Goal: Task Accomplishment & Management: Use online tool/utility

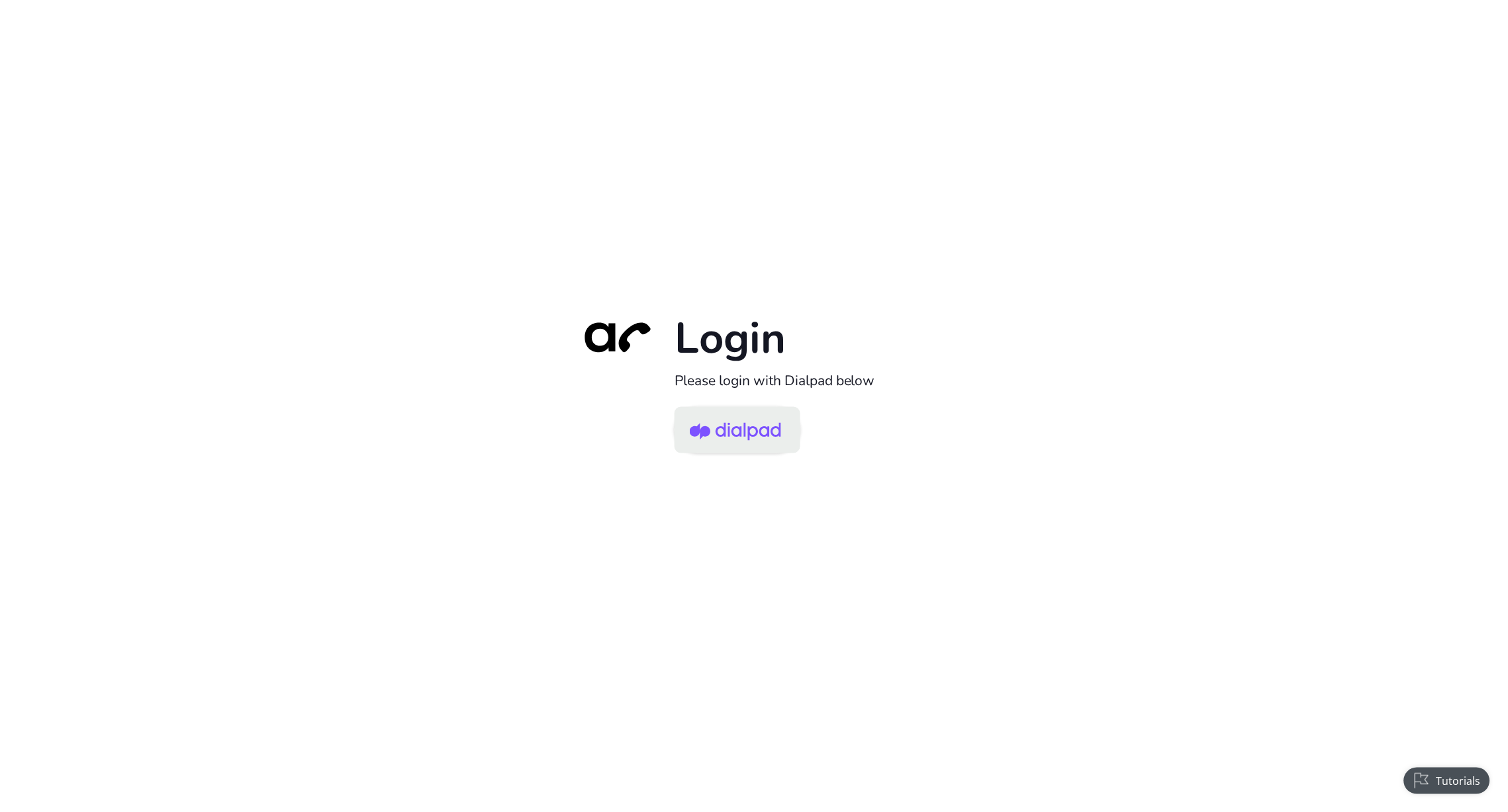
click at [765, 413] on img at bounding box center [735, 431] width 91 height 43
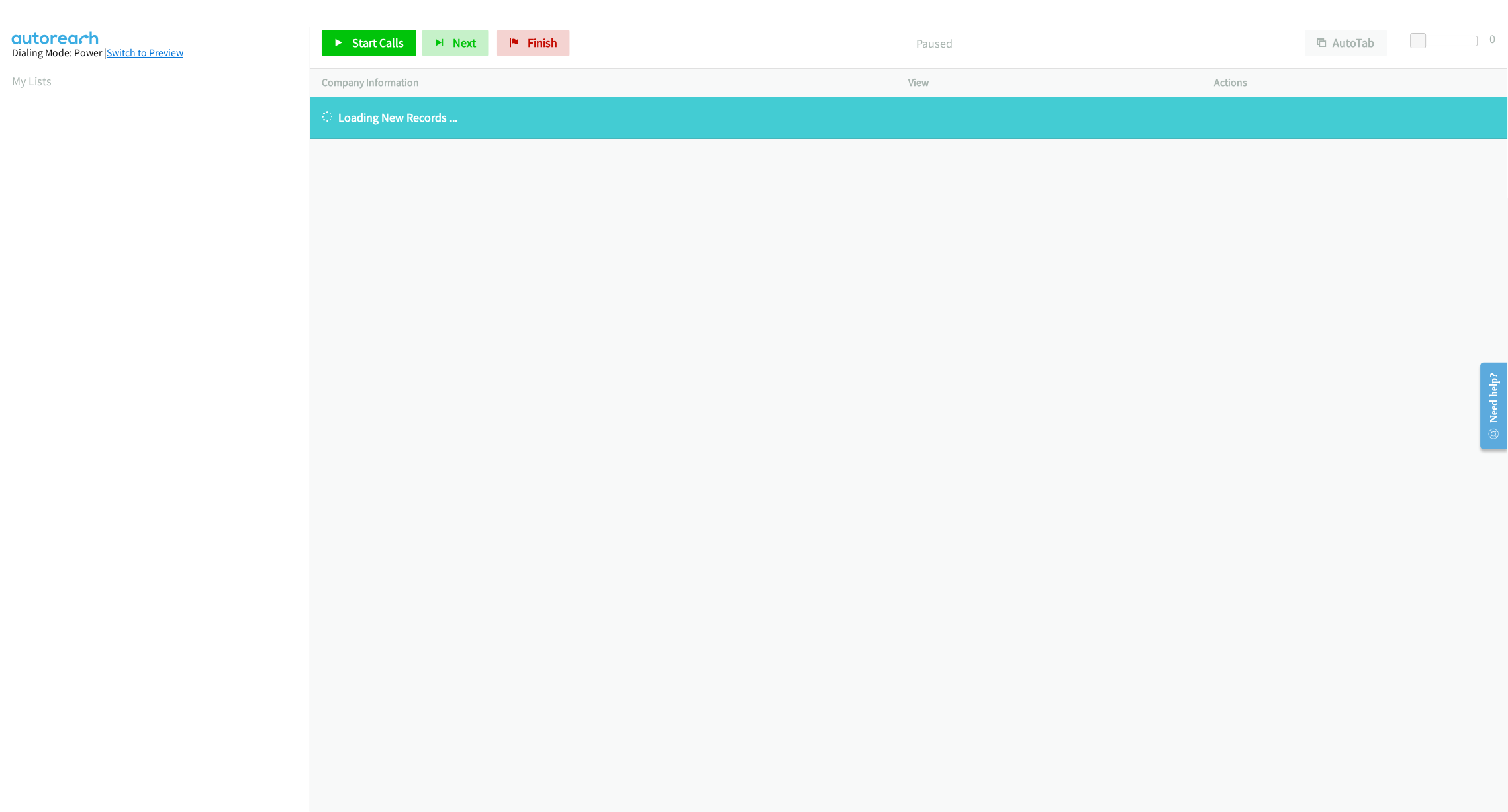
click at [143, 56] on link "Switch to Preview" at bounding box center [145, 52] width 77 height 12
click at [499, 297] on div "+1 415-964-1034 Call failed - Please reload the list and try again The Callbar …" at bounding box center [909, 454] width 1198 height 716
click at [154, 50] on link "Switch to Power" at bounding box center [148, 52] width 70 height 12
click at [38, 85] on link "My Lists" at bounding box center [31, 81] width 39 height 15
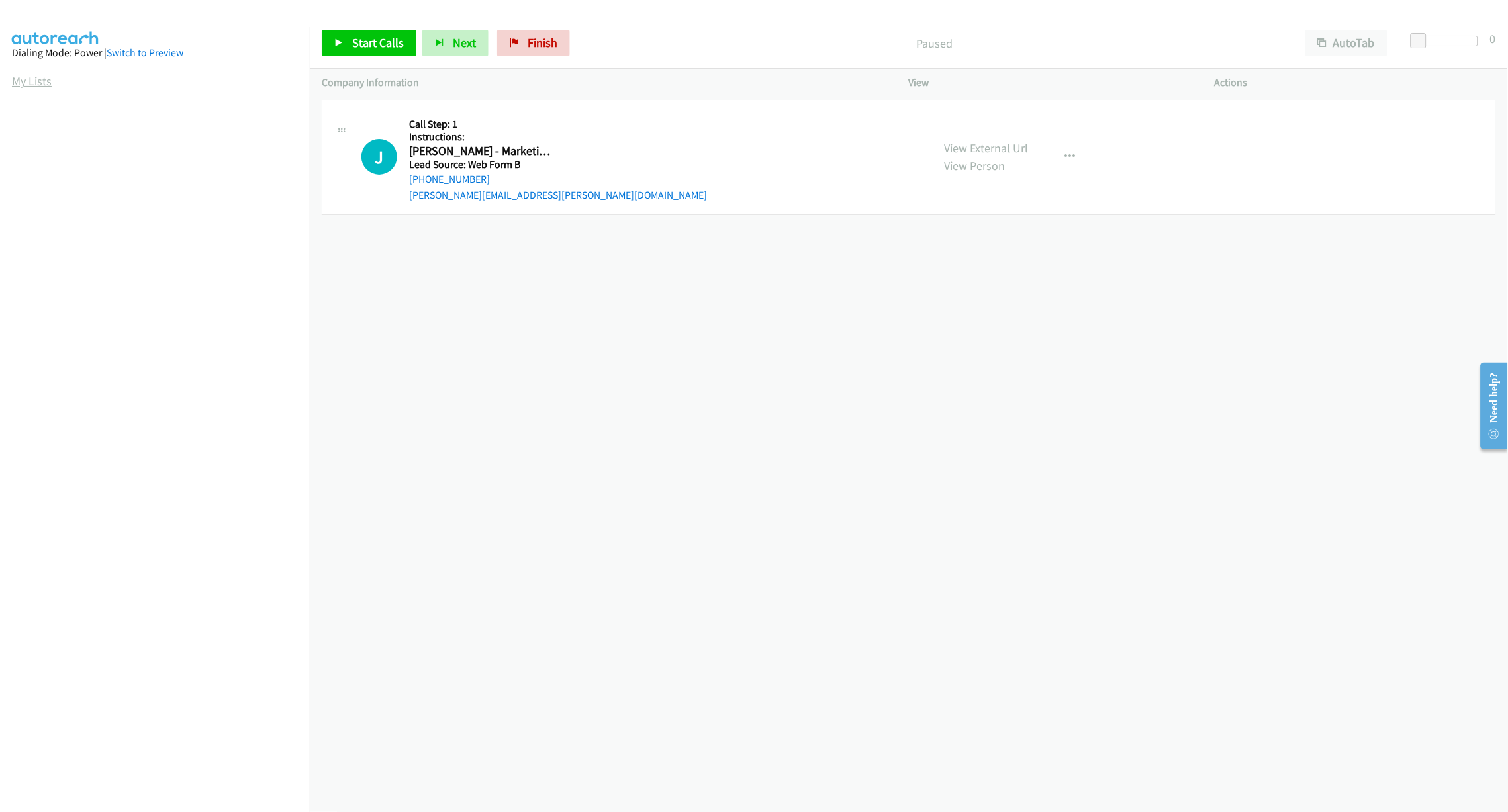
click at [25, 80] on link "My Lists" at bounding box center [31, 81] width 39 height 15
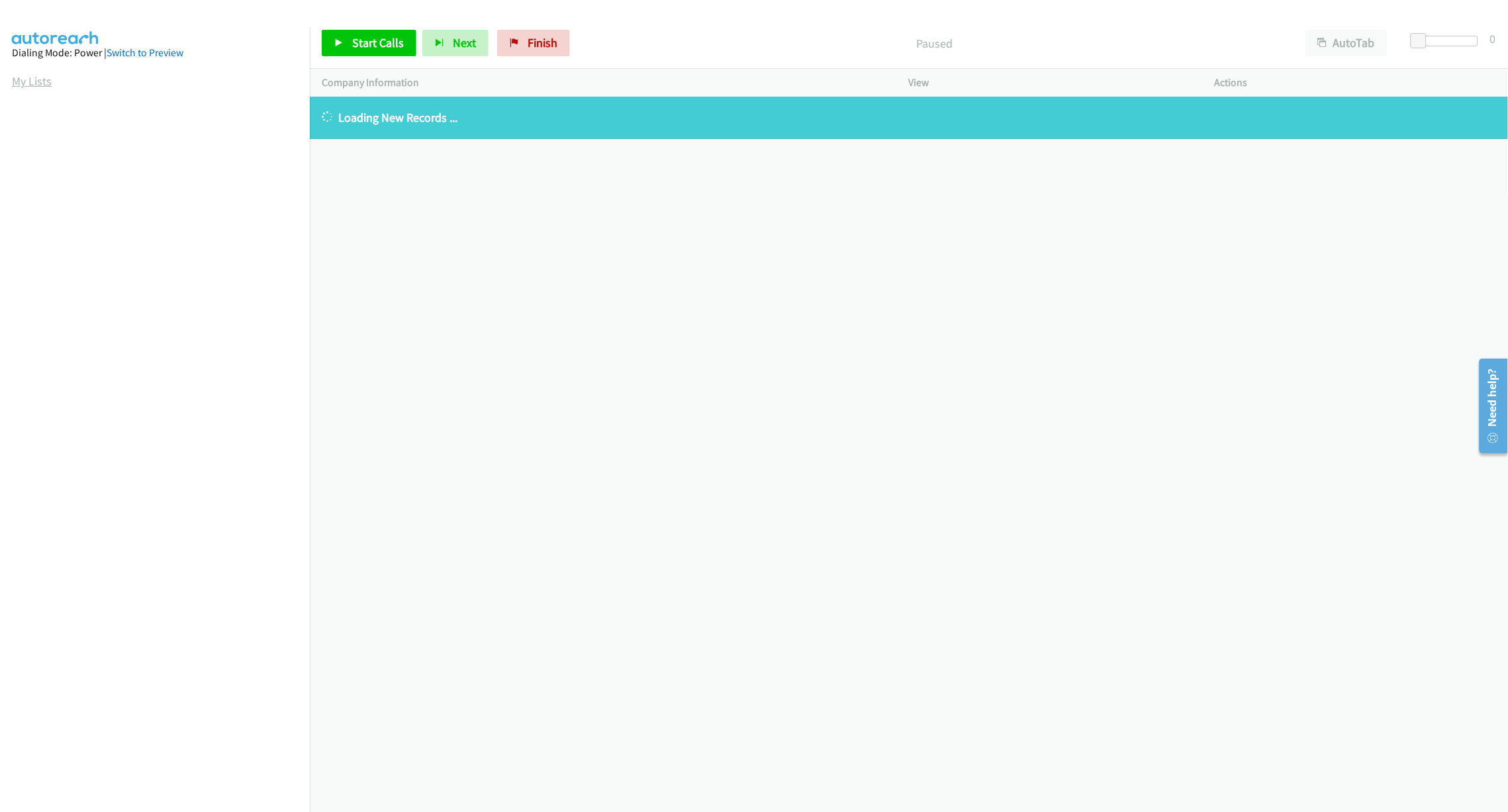
click at [39, 75] on link "My Lists" at bounding box center [31, 81] width 39 height 15
click at [148, 53] on link "Switch to Preview" at bounding box center [145, 52] width 77 height 12
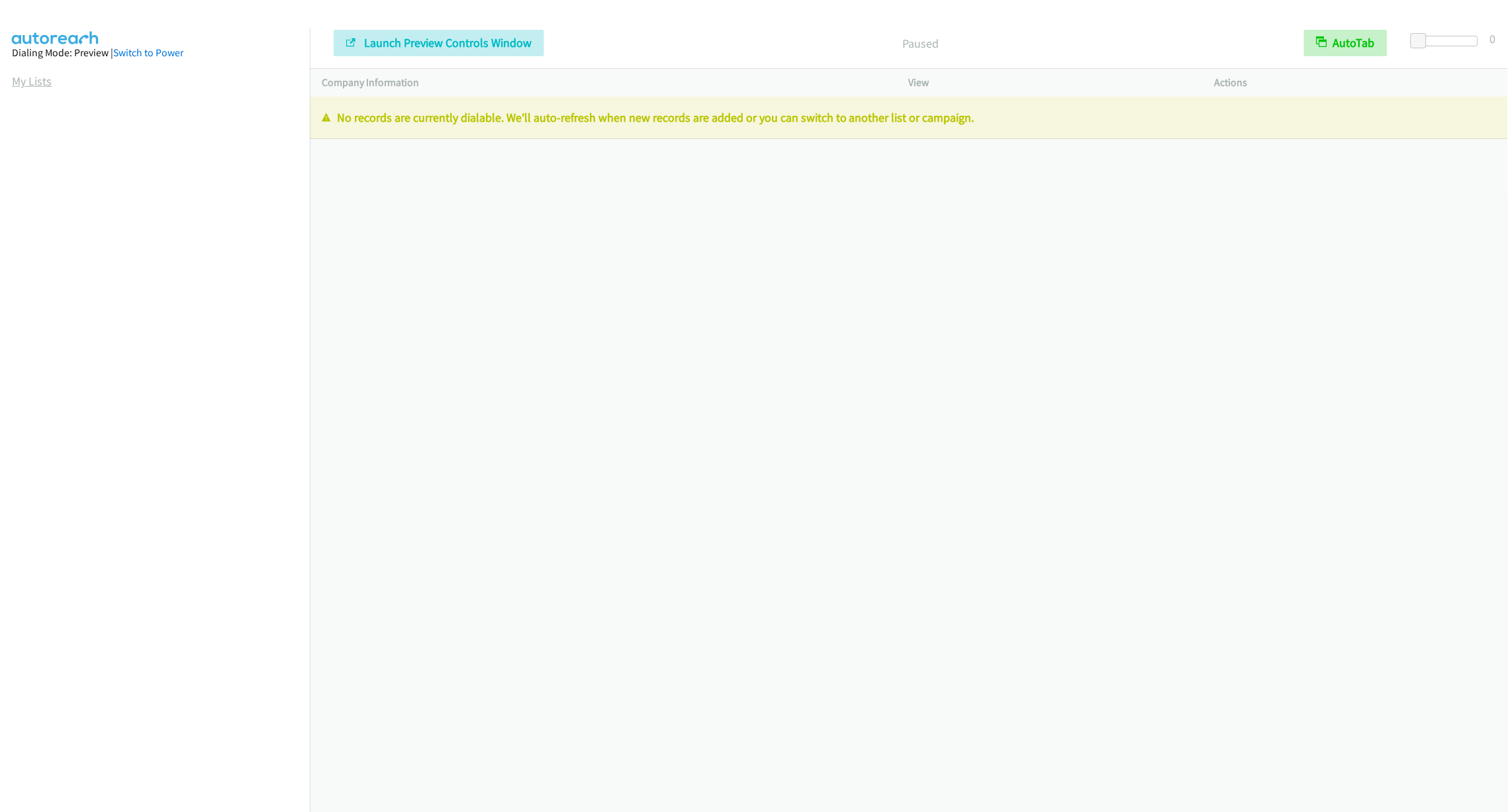
click at [37, 81] on link "My Lists" at bounding box center [31, 81] width 39 height 15
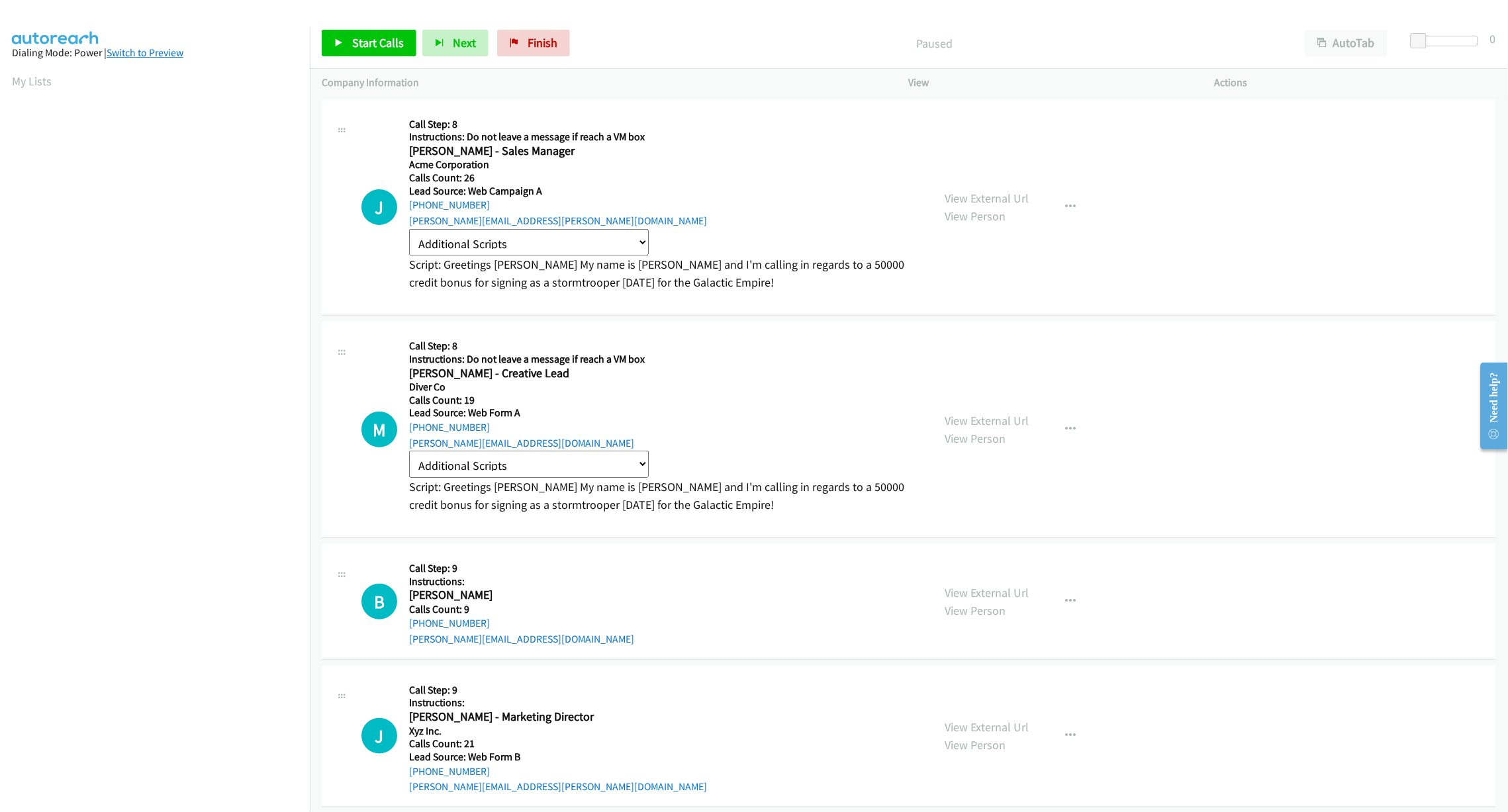
click at [153, 56] on link "Switch to Preview" at bounding box center [145, 52] width 77 height 12
click at [459, 48] on span "Launch Preview Controls Window" at bounding box center [447, 42] width 167 height 15
click at [173, 56] on link "Switch to Power" at bounding box center [148, 52] width 70 height 12
click at [566, 453] on select "Additional Scripts Chase Agent Script Fleet Registration Follow Up 1 Hector New…" at bounding box center [529, 461] width 240 height 27
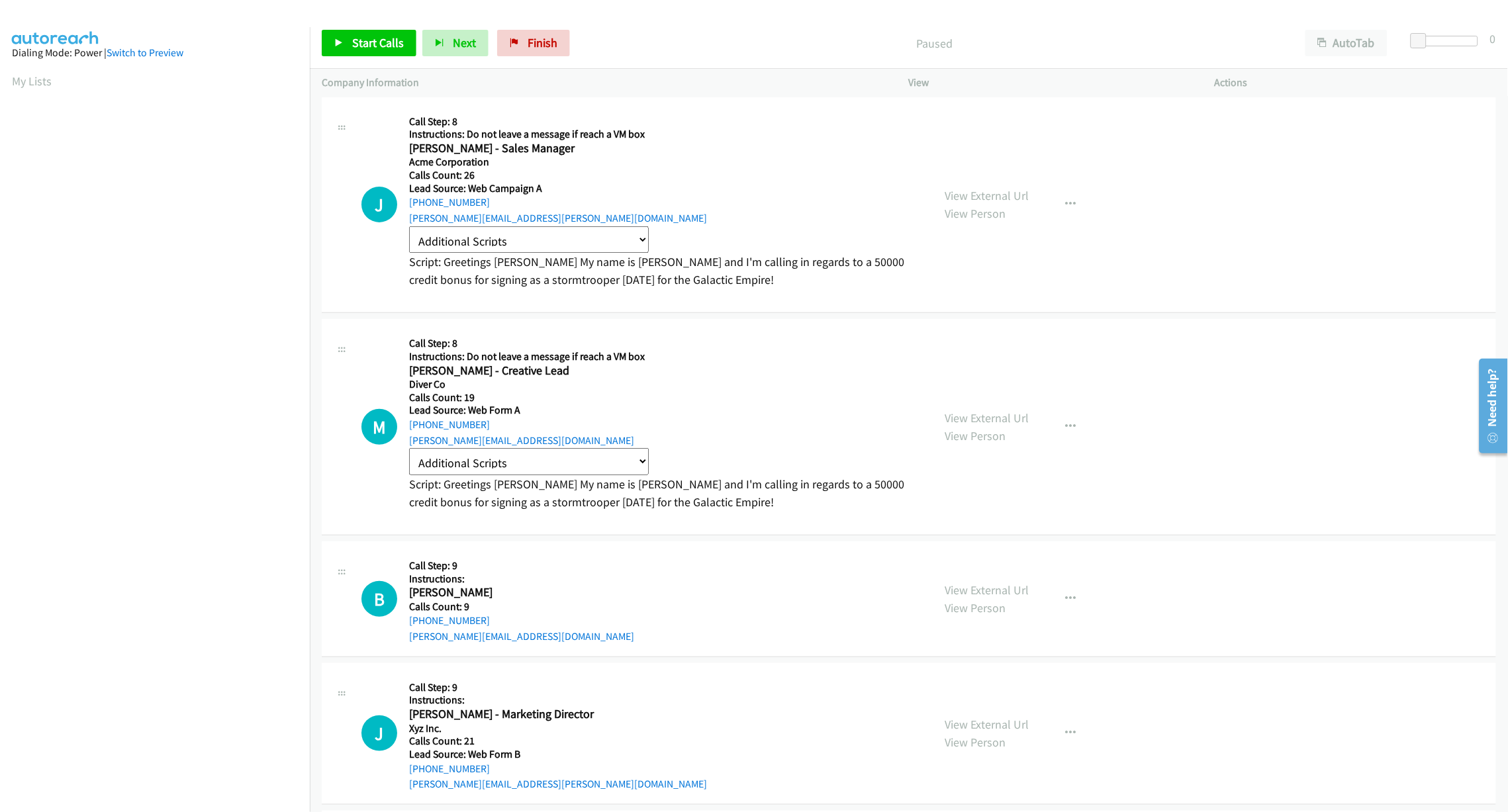
click at [586, 229] on select "Additional Scripts Chase Agent Script Fleet Registration Follow Up 1 Hector New…" at bounding box center [529, 240] width 240 height 27
select select "[PERSON_NAME] New Car Follow Up"
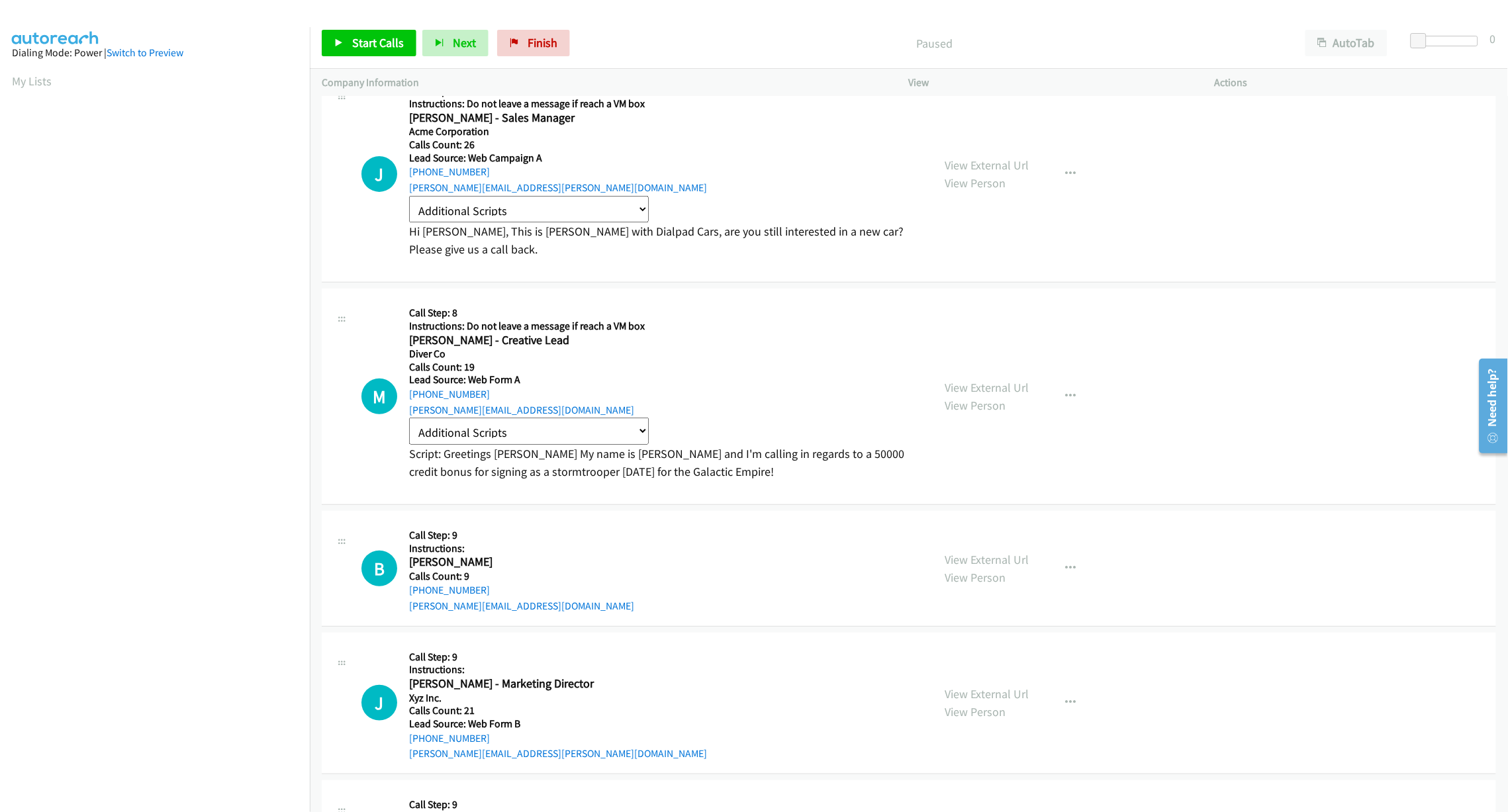
scroll to position [67, 0]
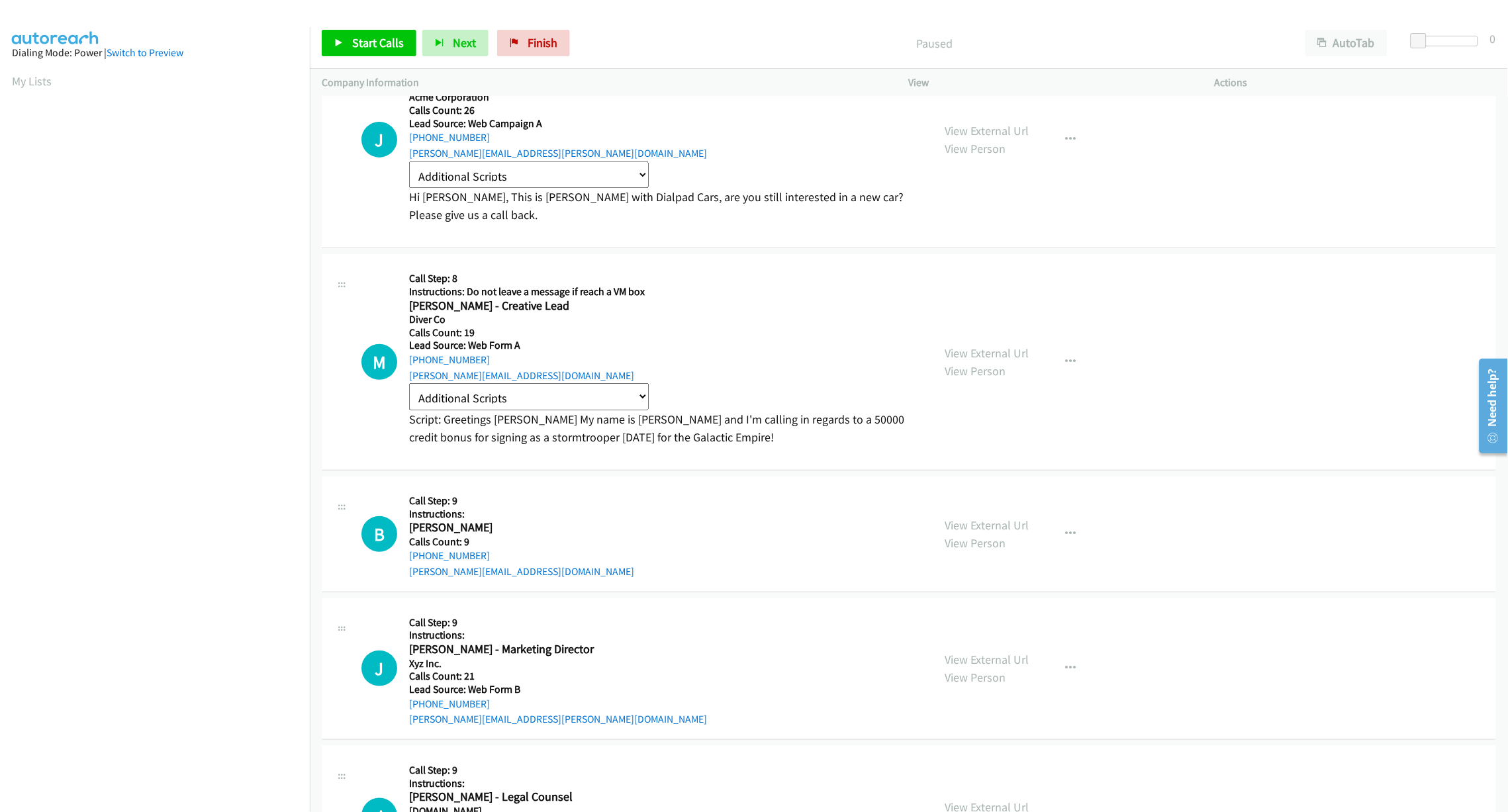
click at [564, 401] on select "Additional Scripts Chase Agent Script Fleet Registration Follow Up 1 Hector New…" at bounding box center [529, 396] width 240 height 27
select select "[PERSON_NAME] New Car Follow Up"
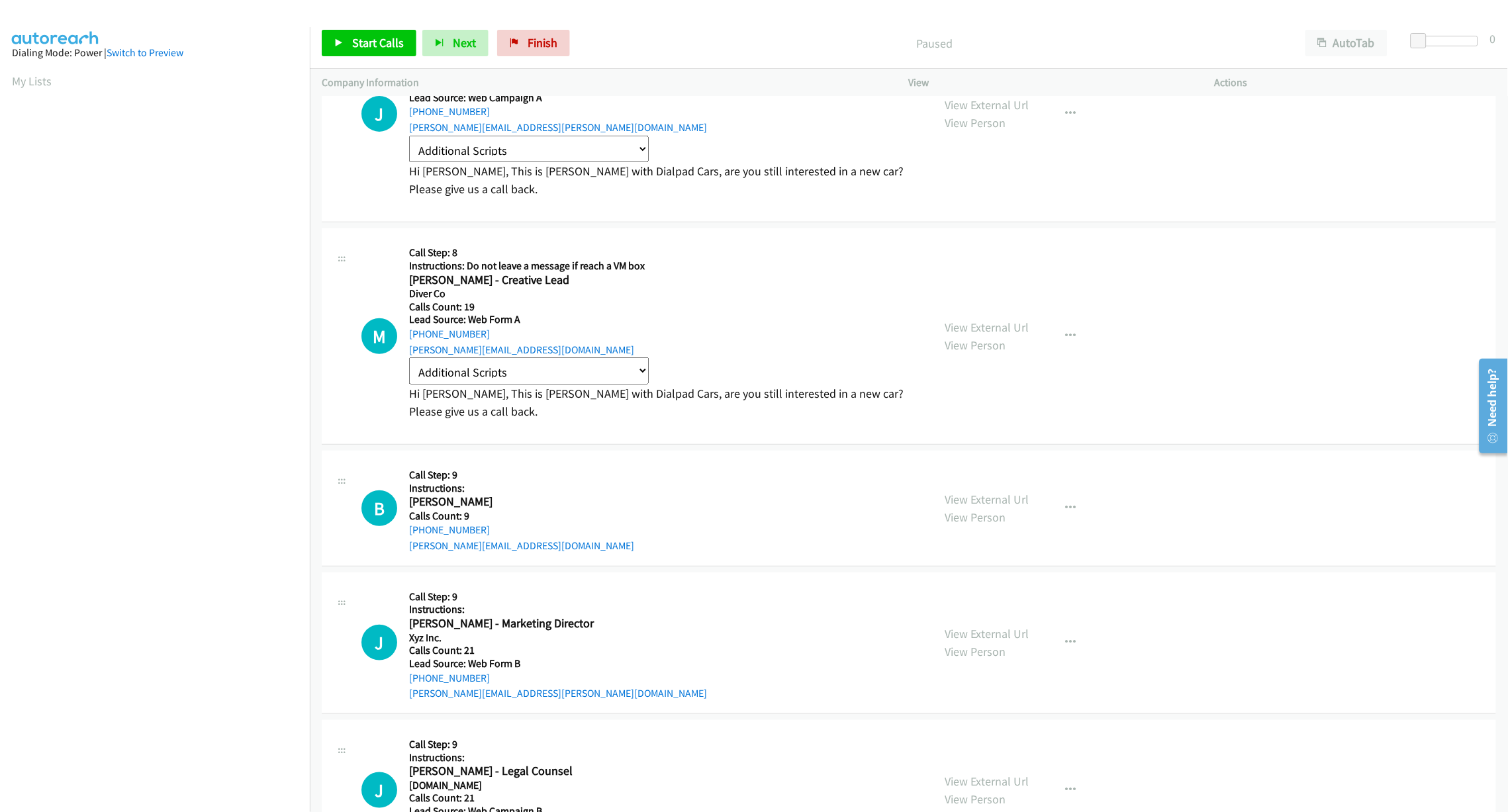
scroll to position [0, 0]
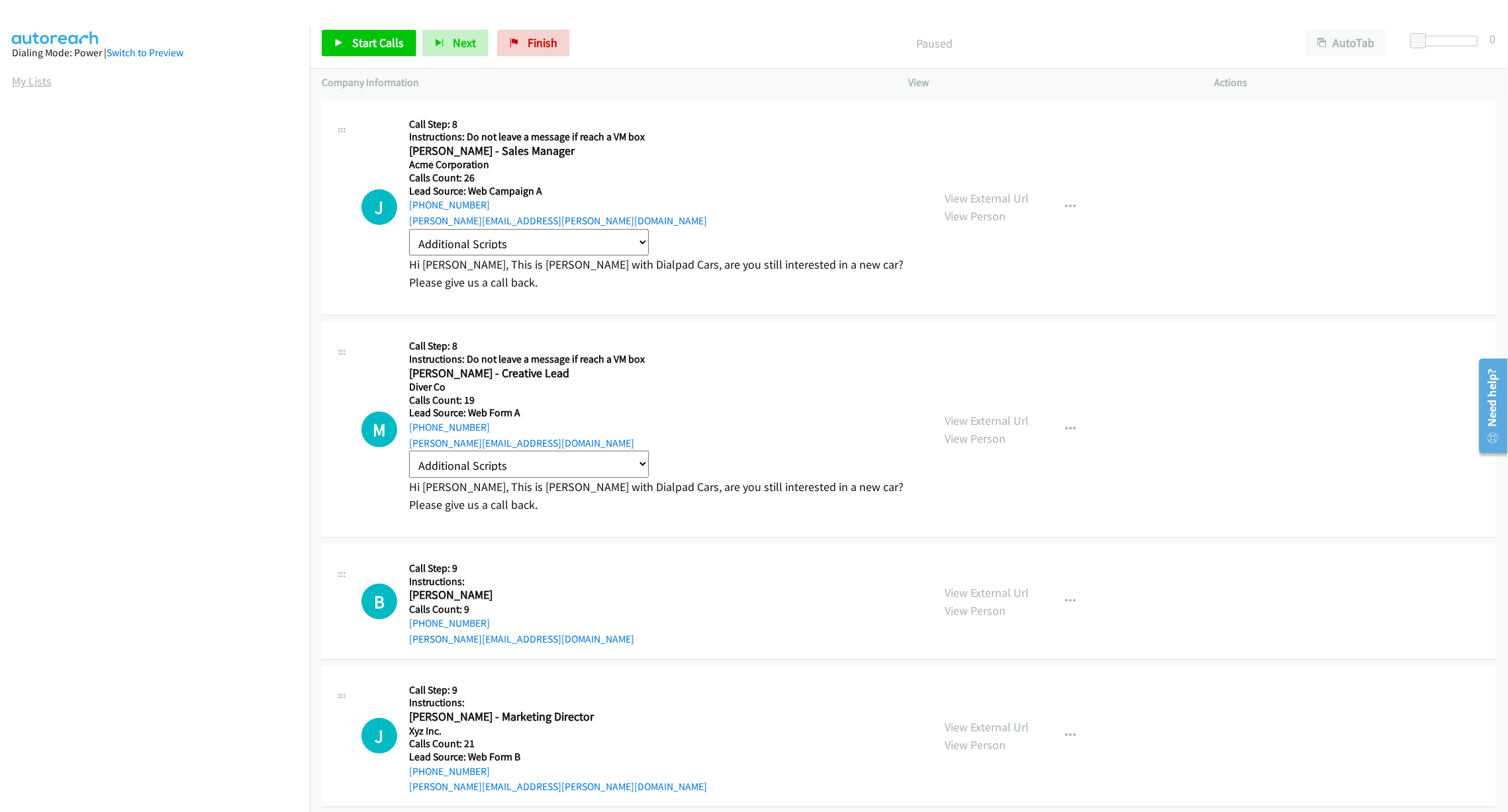
click at [37, 77] on link "My Lists" at bounding box center [31, 81] width 39 height 15
click at [29, 84] on link "My Lists" at bounding box center [31, 81] width 39 height 15
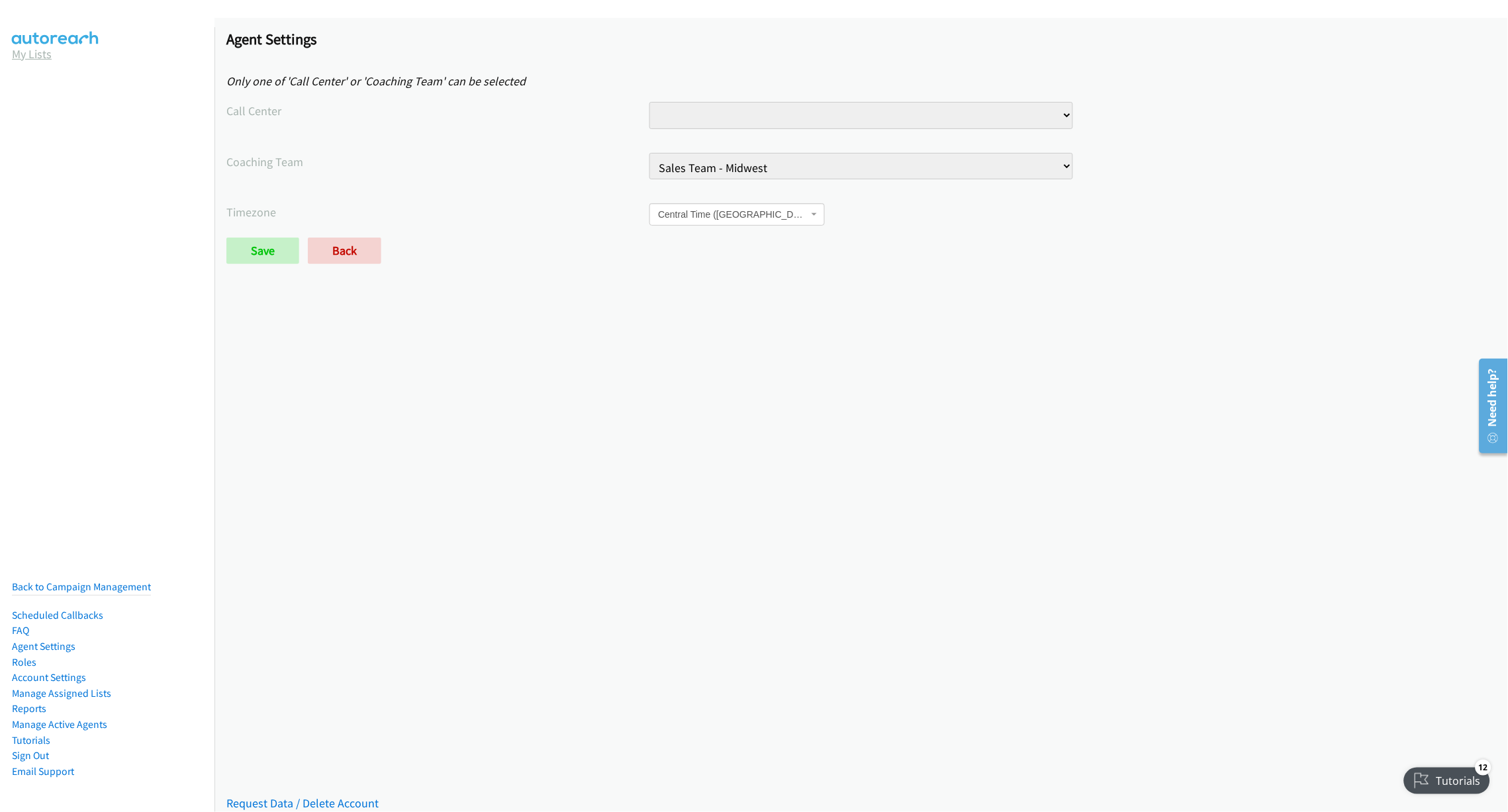
click at [39, 54] on link "My Lists" at bounding box center [31, 53] width 39 height 15
drag, startPoint x: 472, startPoint y: 513, endPoint x: 490, endPoint y: 496, distance: 24.8
click at [472, 513] on div "Saved Placeholder Agent Settings Only one of 'Call Center' or 'Coaching Team' c…" at bounding box center [861, 414] width 1294 height 794
click at [802, 107] on select "Ai Digital Engagement Client Services Sales Queue Technical Support" at bounding box center [861, 115] width 423 height 27
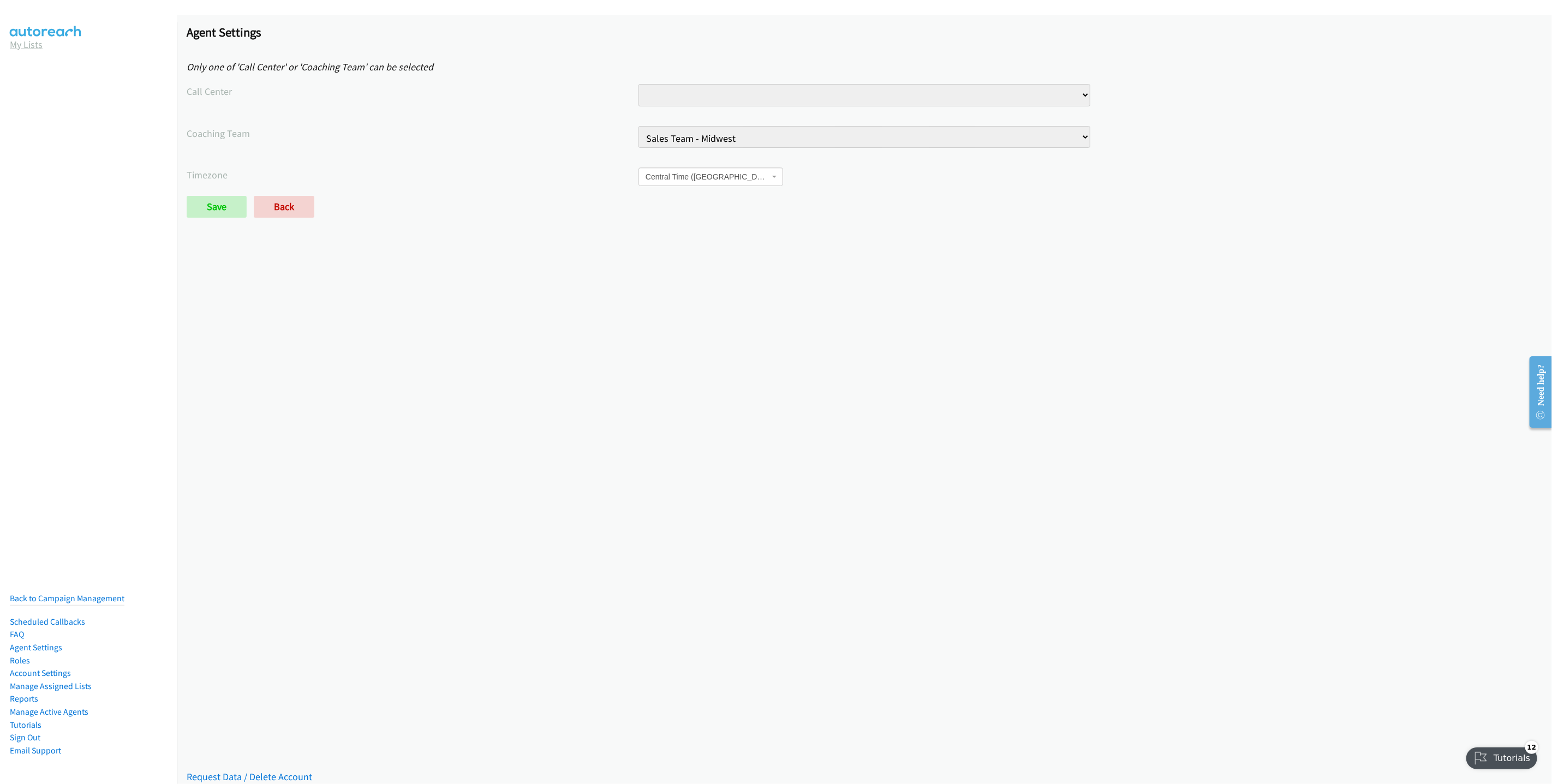
click at [28, 46] on link "My Lists" at bounding box center [26, 44] width 33 height 13
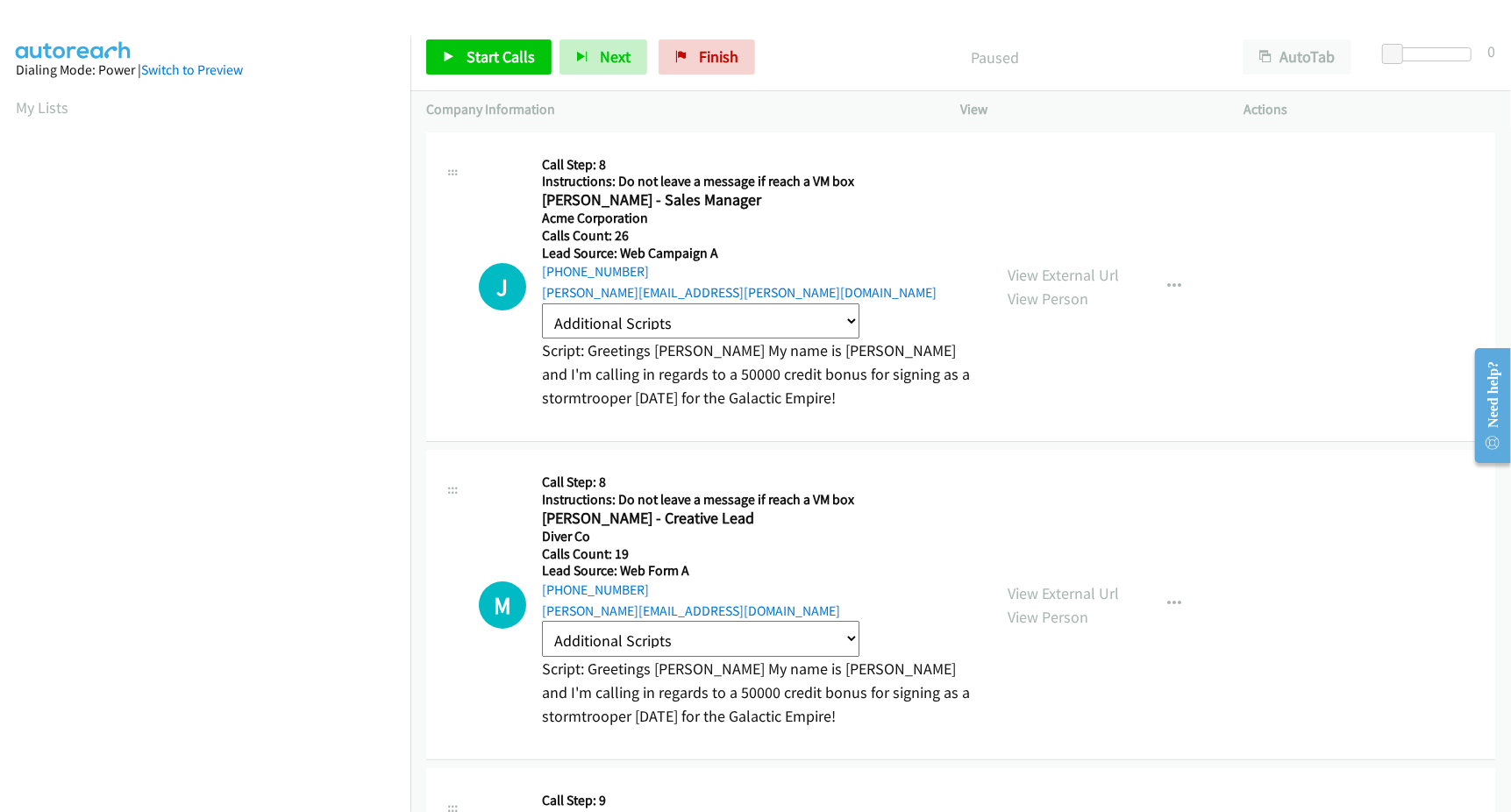
scroll to position [4, 0]
click at [651, 304] on select "Additional Scripts Chase Agent Script Fleet Registration Follow Up 1 [PERSON_NA…" at bounding box center [701, 320] width 317 height 36
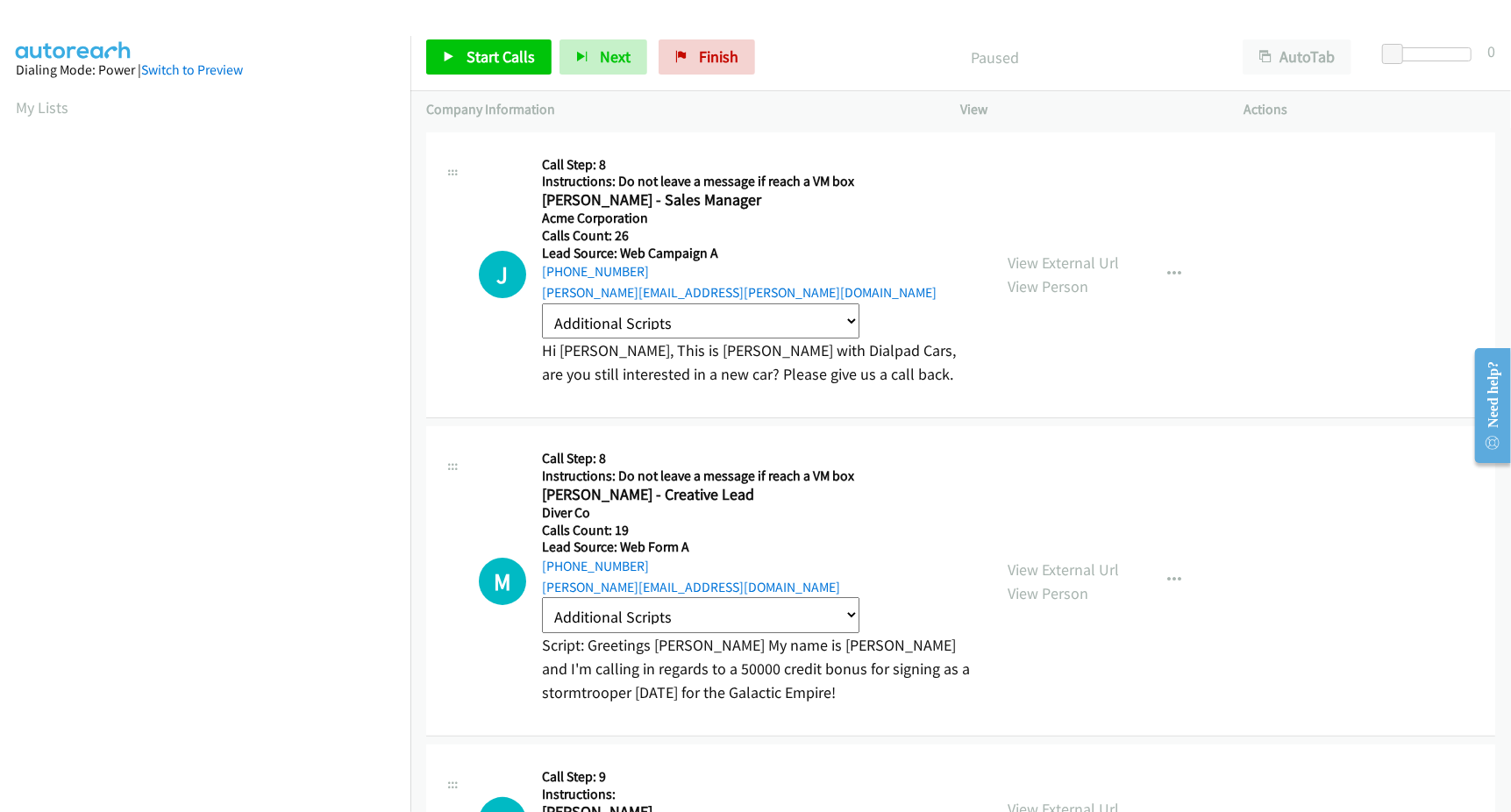
click at [727, 324] on select "Additional Scripts Chase Agent Script Fleet Registration Follow Up 1 [PERSON_NA…" at bounding box center [701, 320] width 317 height 36
click at [661, 311] on select "Additional Scripts Chase Agent Script Fleet Registration Follow Up 1 [PERSON_NA…" at bounding box center [701, 320] width 317 height 36
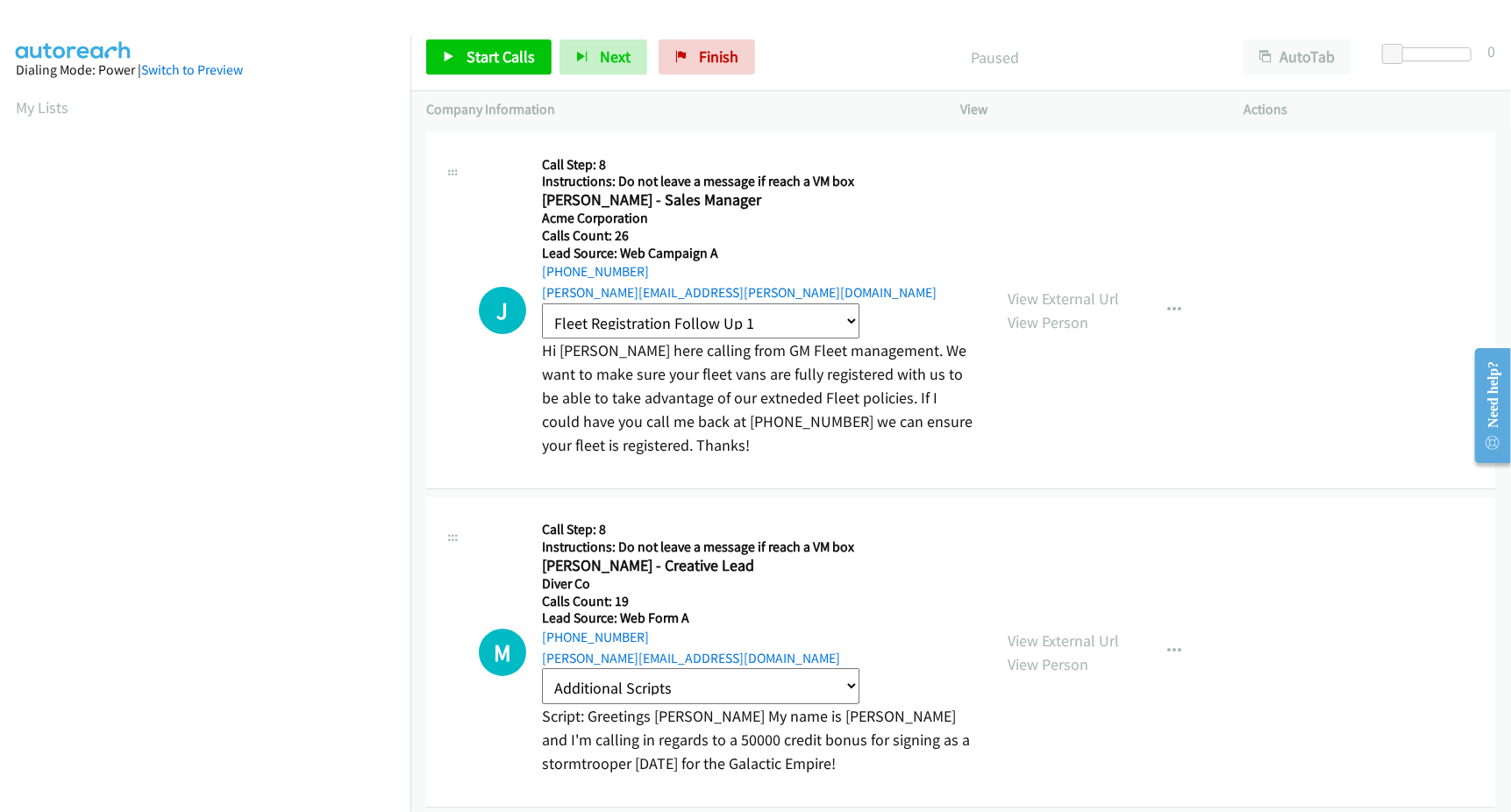
click at [678, 315] on select "Additional Scripts Chase Agent Script Fleet Registration Follow Up 1 [PERSON_NA…" at bounding box center [701, 320] width 317 height 36
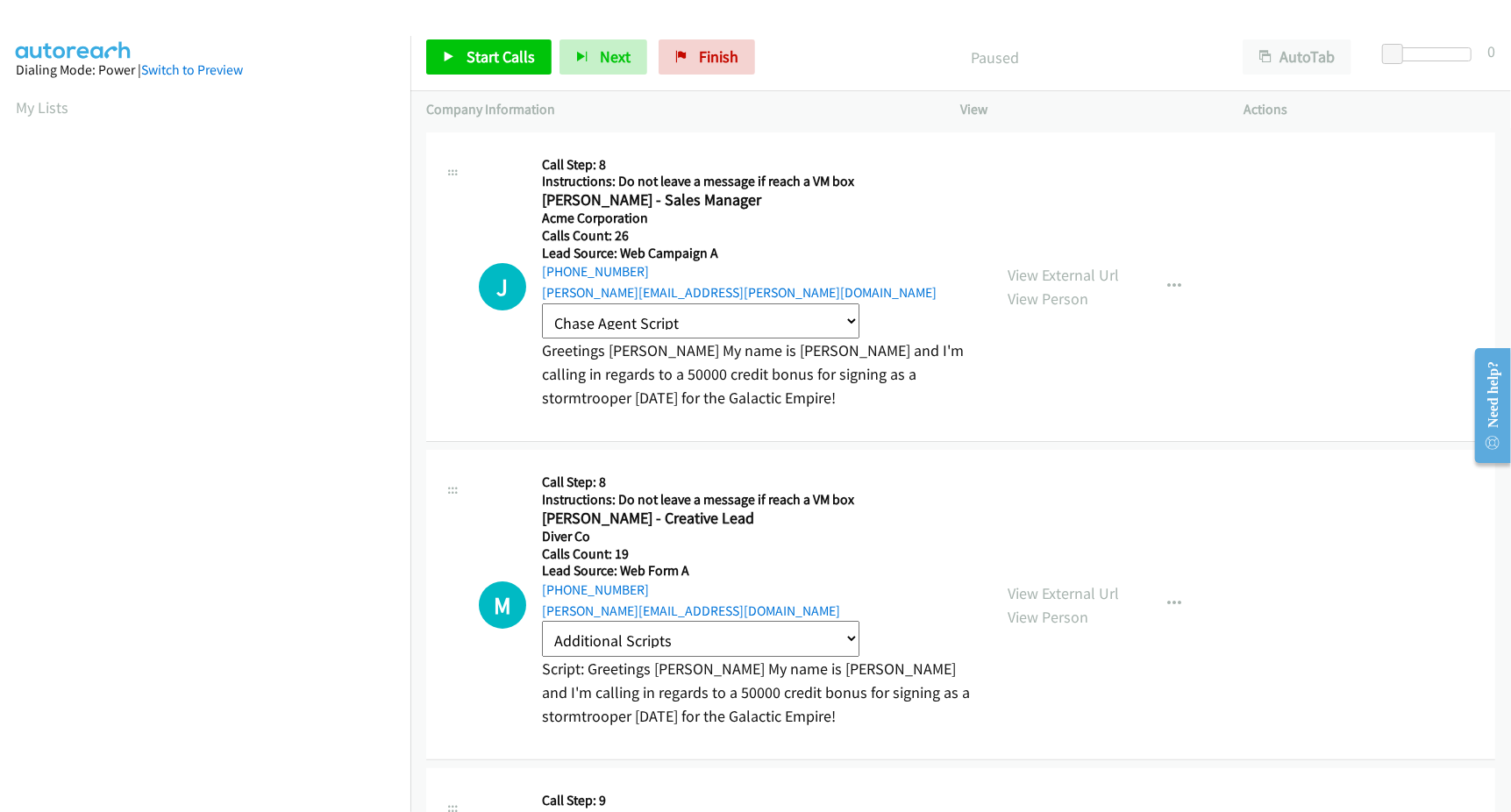
click at [673, 326] on select "Additional Scripts Chase Agent Script Fleet Registration Follow Up 1 [PERSON_NA…" at bounding box center [701, 320] width 317 height 36
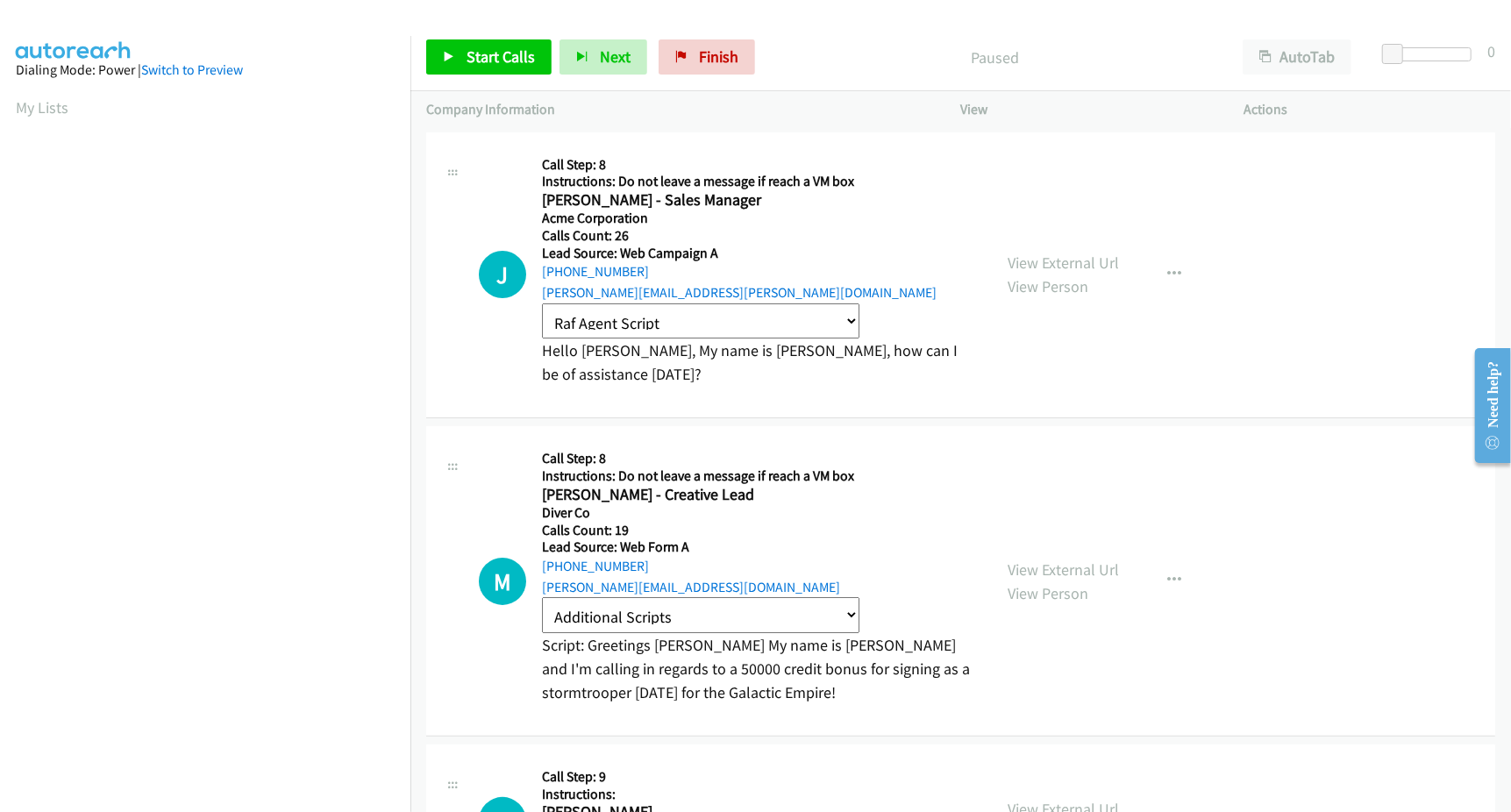
click at [681, 325] on select "Additional Scripts Chase Agent Script Fleet Registration Follow Up 1 [PERSON_NA…" at bounding box center [701, 320] width 317 height 36
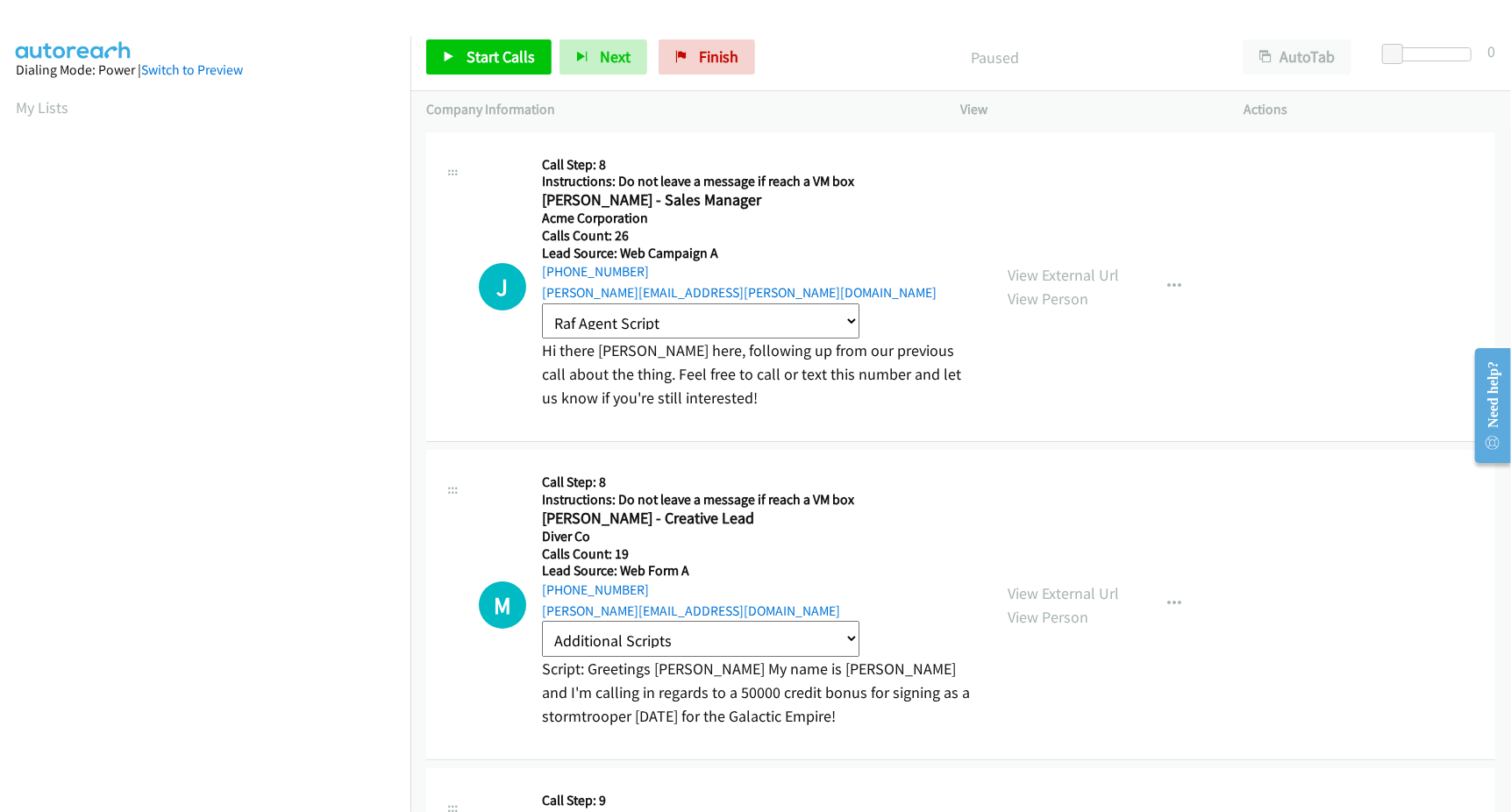
click at [685, 318] on select "Additional Scripts Chase Agent Script Fleet Registration Follow Up 1 [PERSON_NA…" at bounding box center [701, 320] width 317 height 36
select select "[PERSON_NAME] New Car Follow Up"
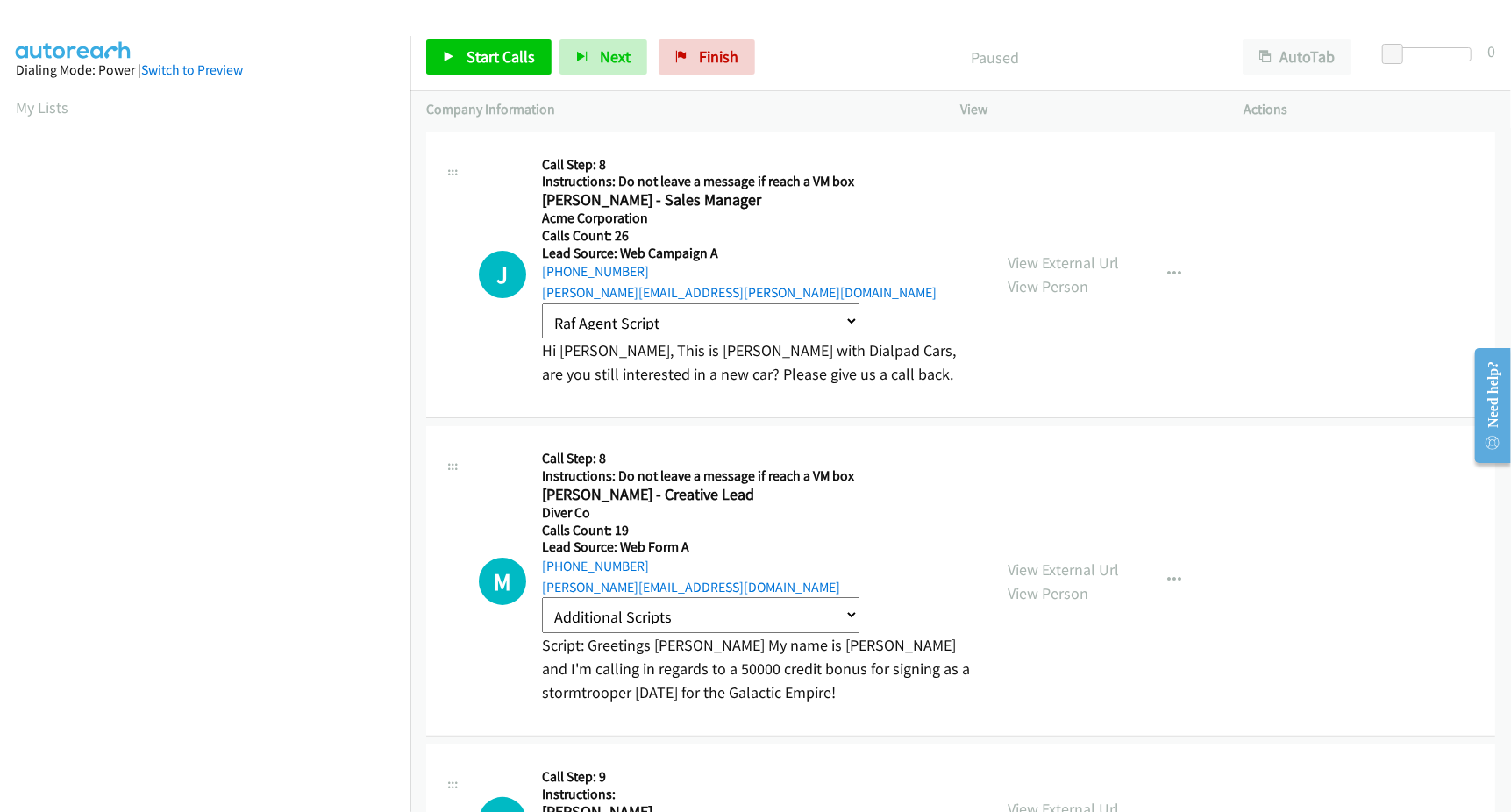
click at [710, 612] on select "Additional Scripts Chase Agent Script Fleet Registration Follow Up 1 [PERSON_NA…" at bounding box center [701, 615] width 317 height 36
select select "[PERSON_NAME] Test Script"
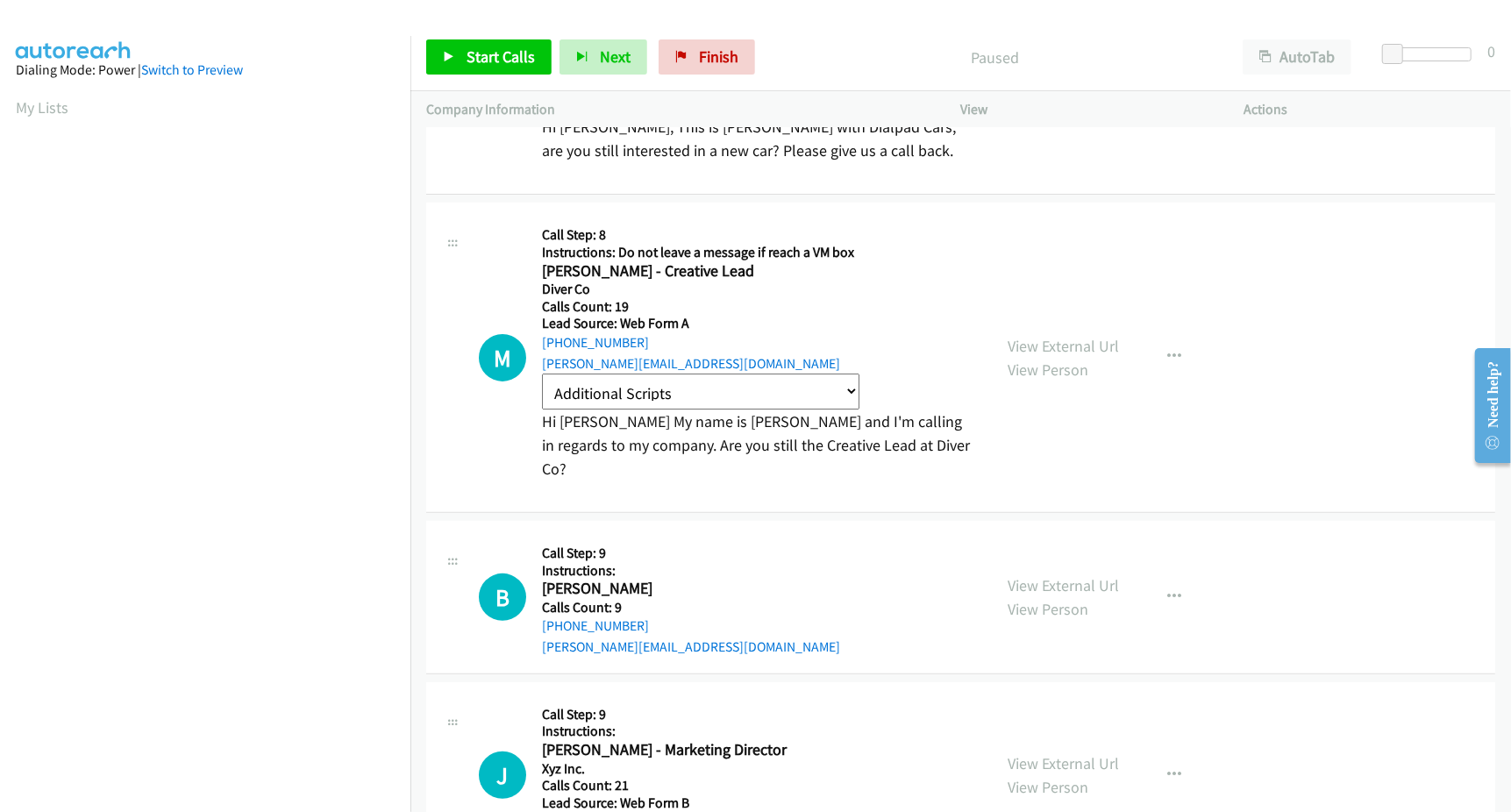
scroll to position [195, 0]
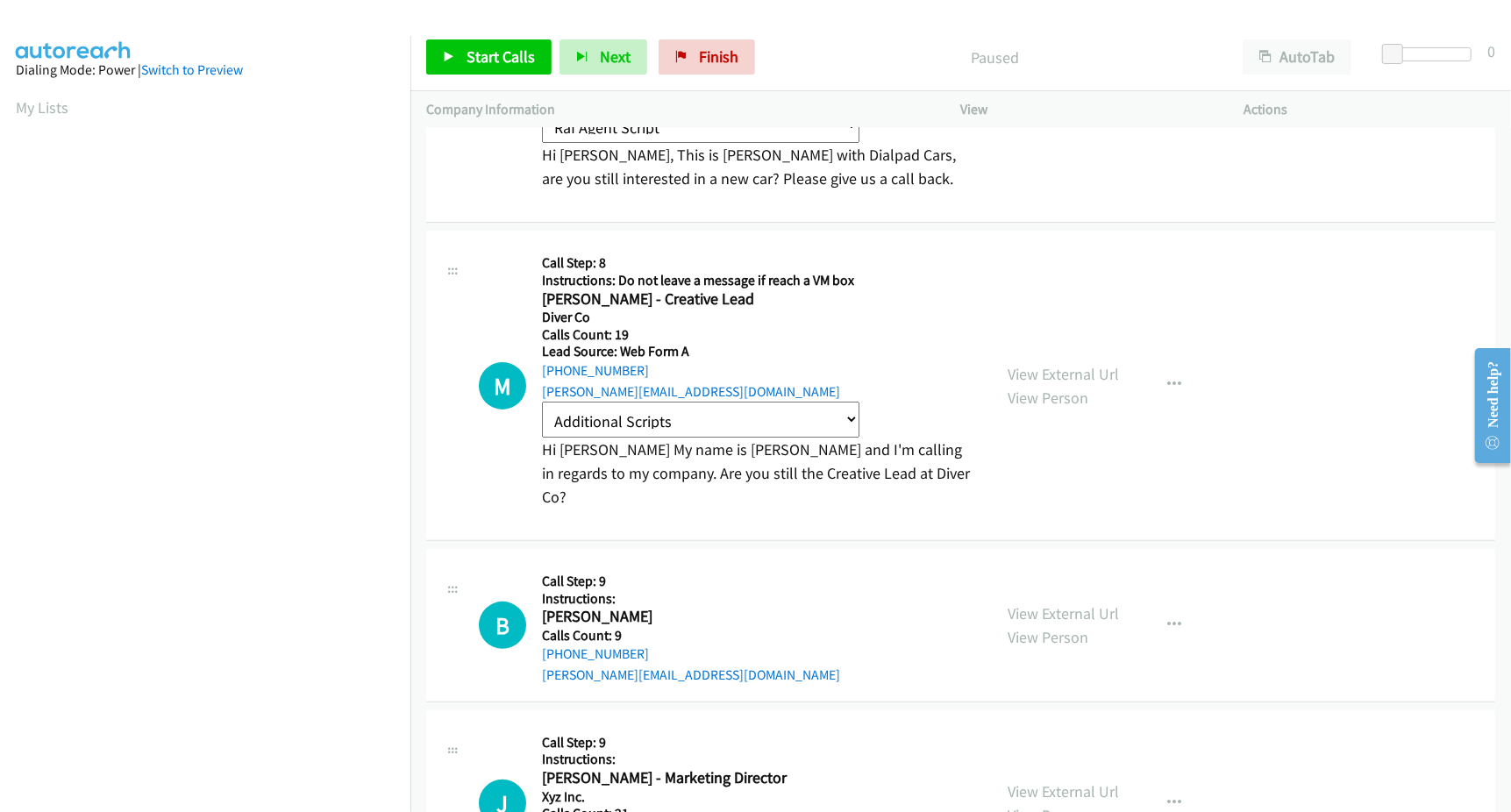
click at [1351, 511] on div "M Callback Scheduled Call Step: 8 Instructions: Do not leave a message if reach…" at bounding box center [960, 385] width 1069 height 311
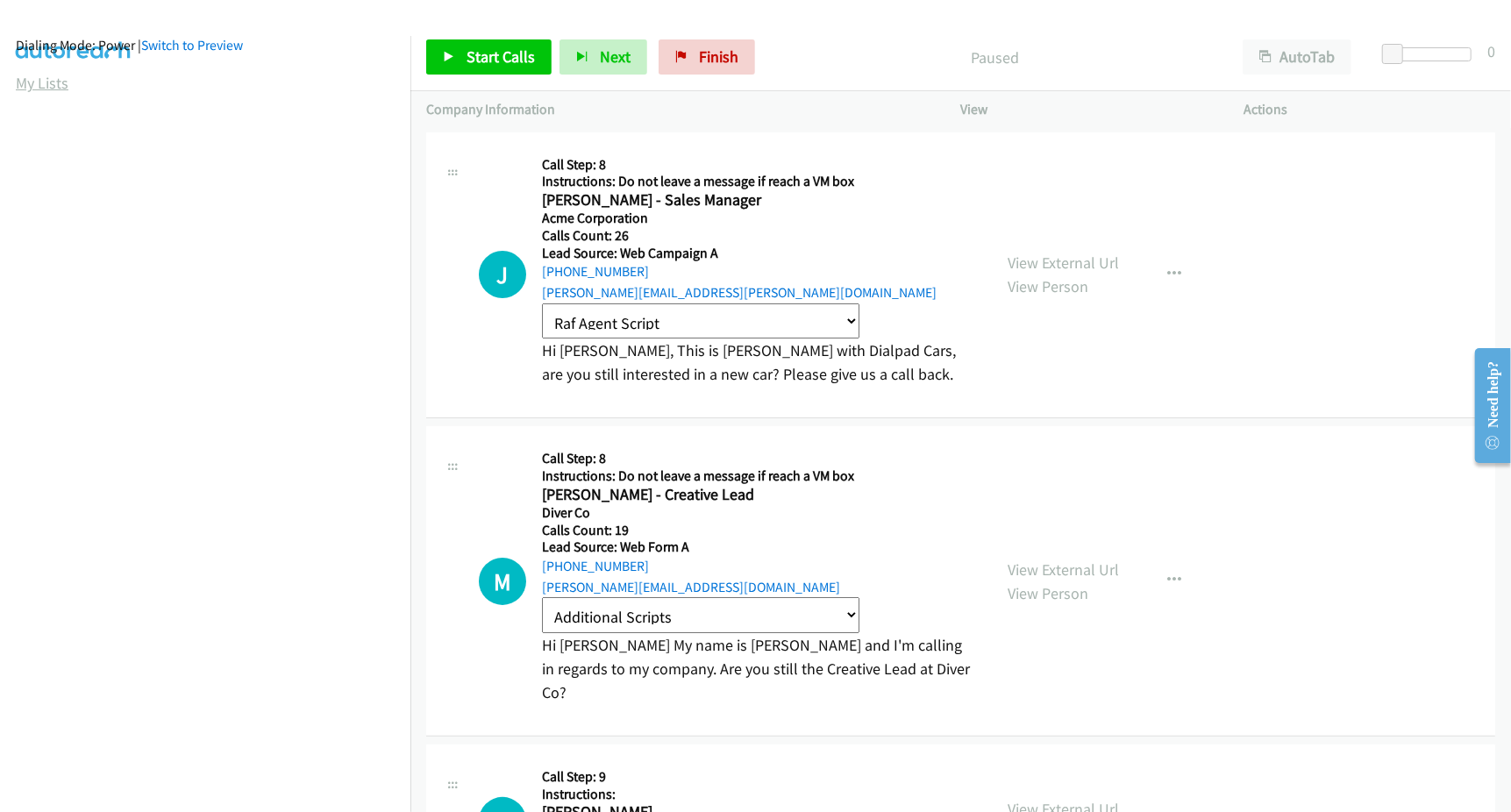
scroll to position [0, 0]
click at [49, 104] on link "My Lists" at bounding box center [42, 107] width 52 height 20
